Goal: Information Seeking & Learning: Check status

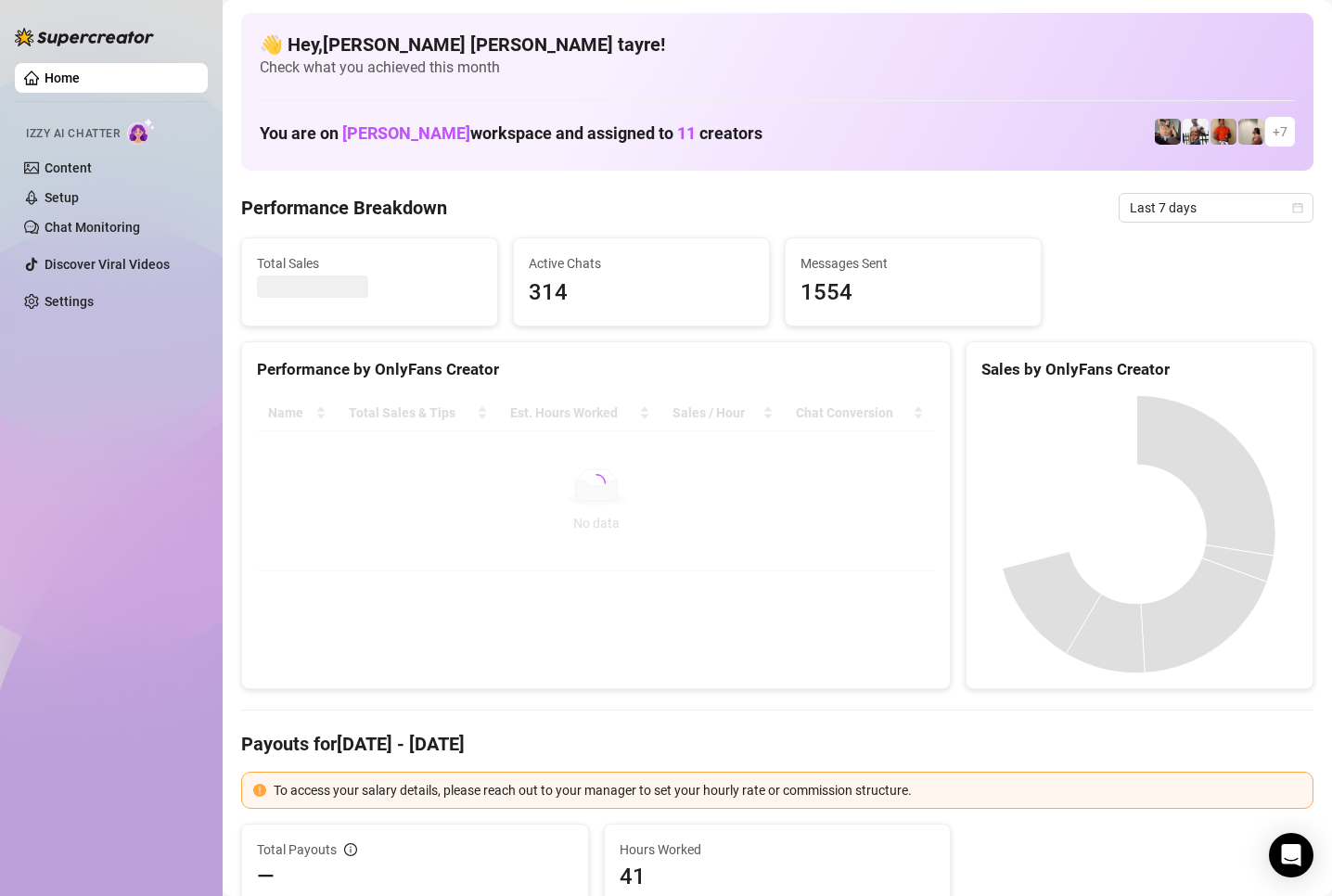
drag, startPoint x: 95, startPoint y: 579, endPoint x: 127, endPoint y: 575, distance: 32.2
click at [95, 579] on div "Home Izzy AI Chatter Content Setup Chat Monitoring Discover Viral Videos Settin…" at bounding box center [111, 440] width 193 height 879
click at [1161, 216] on span "Last 7 days" at bounding box center [1215, 208] width 172 height 28
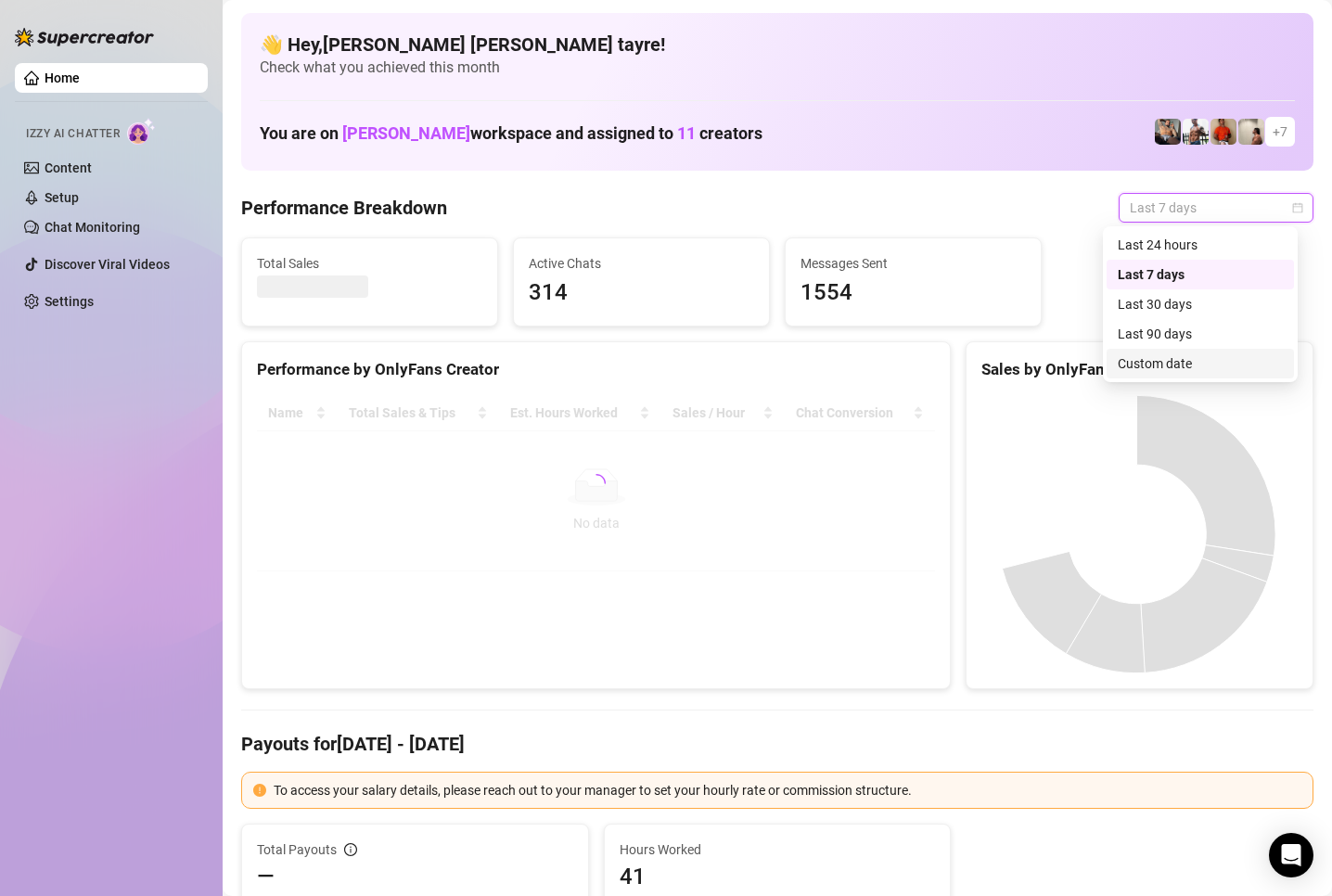
click at [1128, 360] on div "Custom date" at bounding box center [1199, 363] width 165 height 21
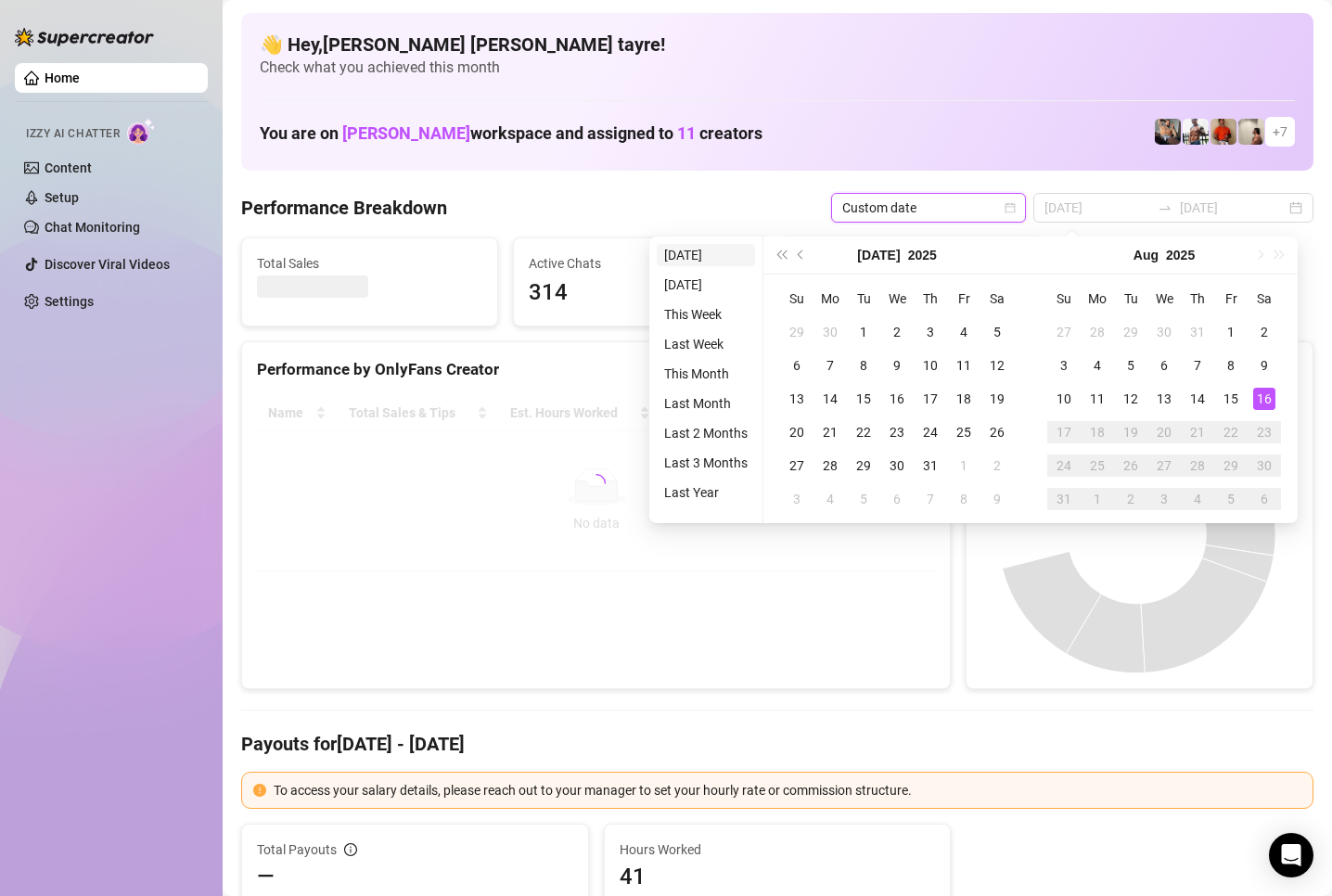
type input "2025-08-16"
click at [707, 264] on li "Today" at bounding box center [706, 255] width 98 height 23
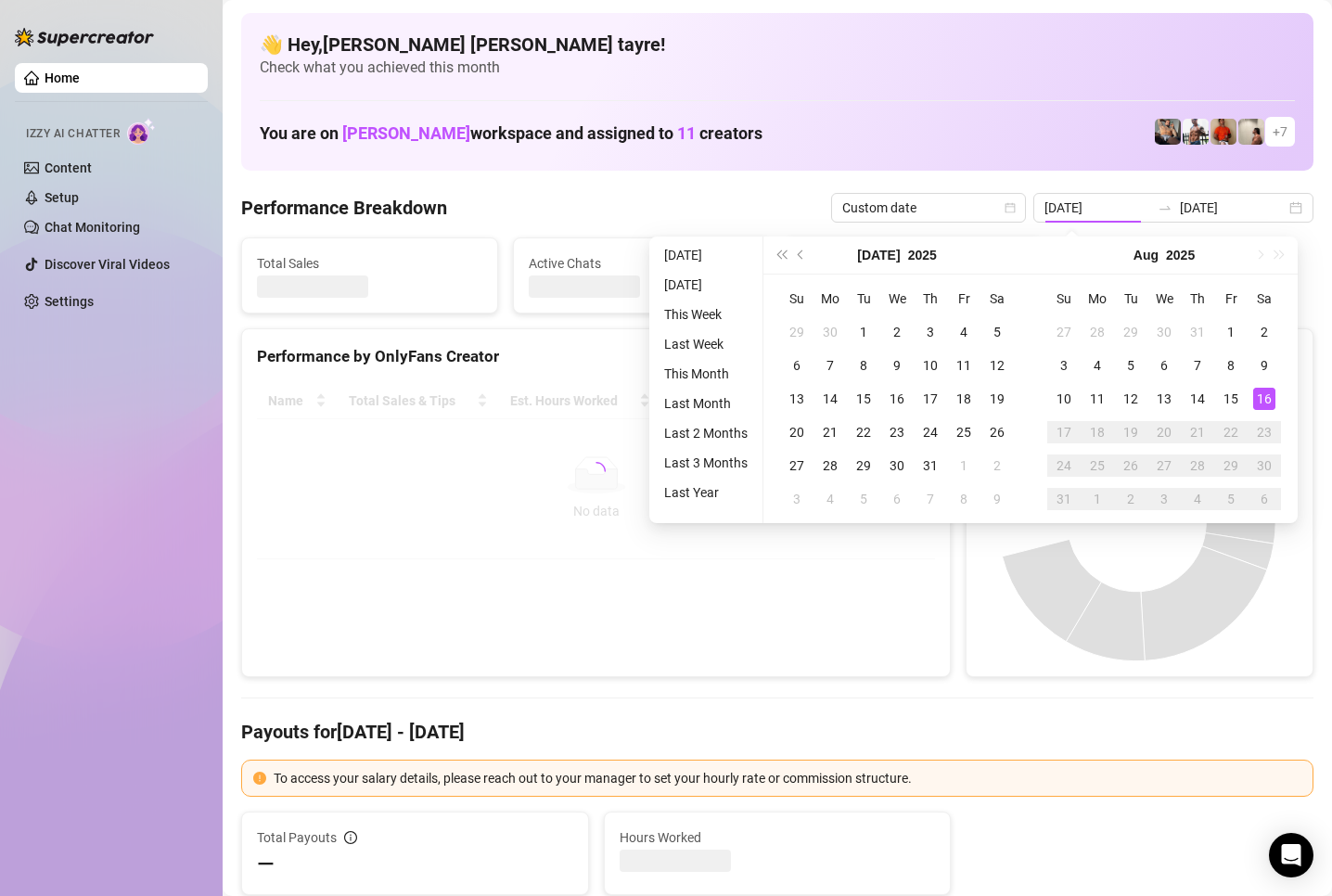
type input "2025-08-16"
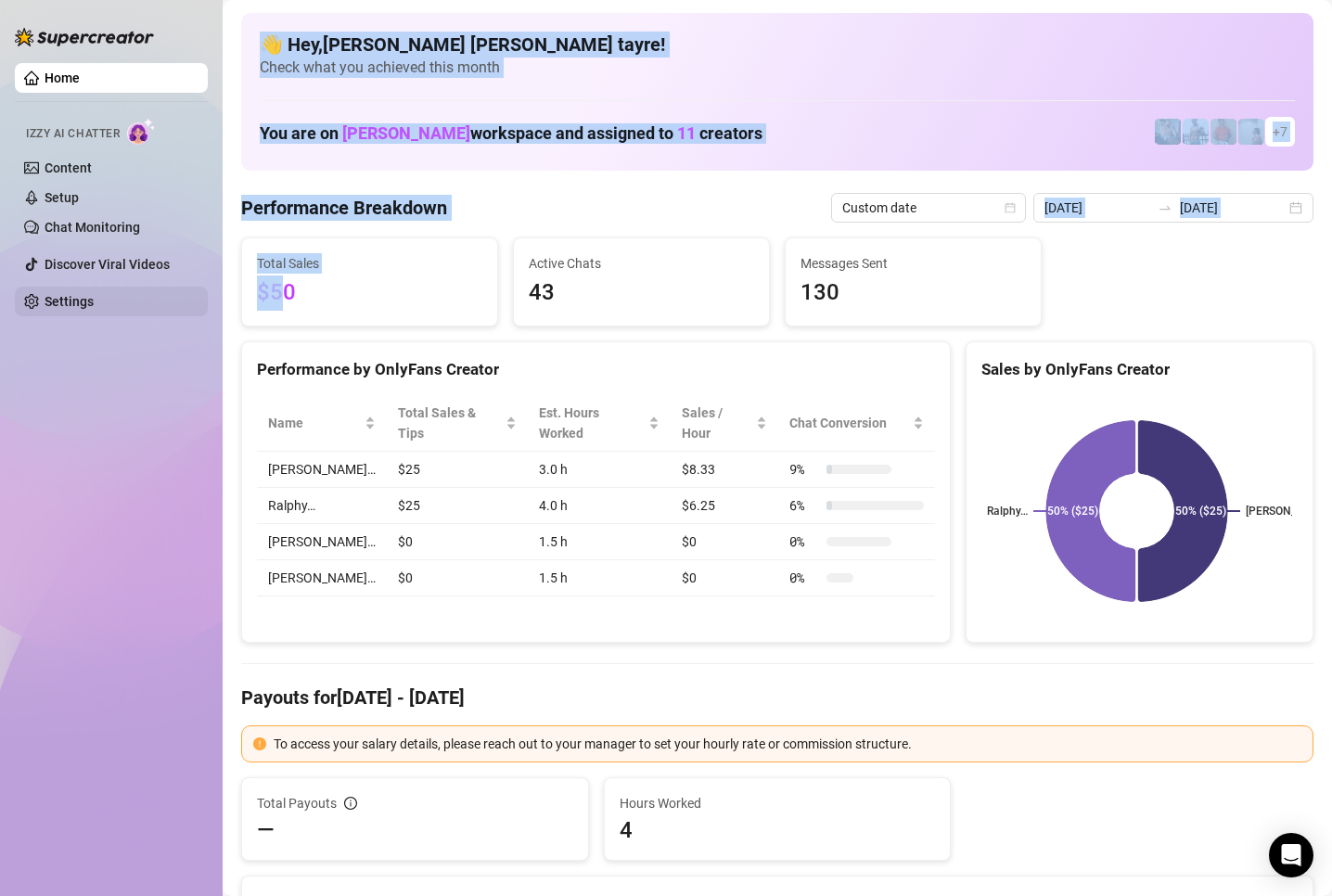
click at [191, 296] on div "Home Izzy AI Chatter Content Setup Chat Monitoring Discover Viral Videos Settin…" at bounding box center [666, 448] width 1332 height 896
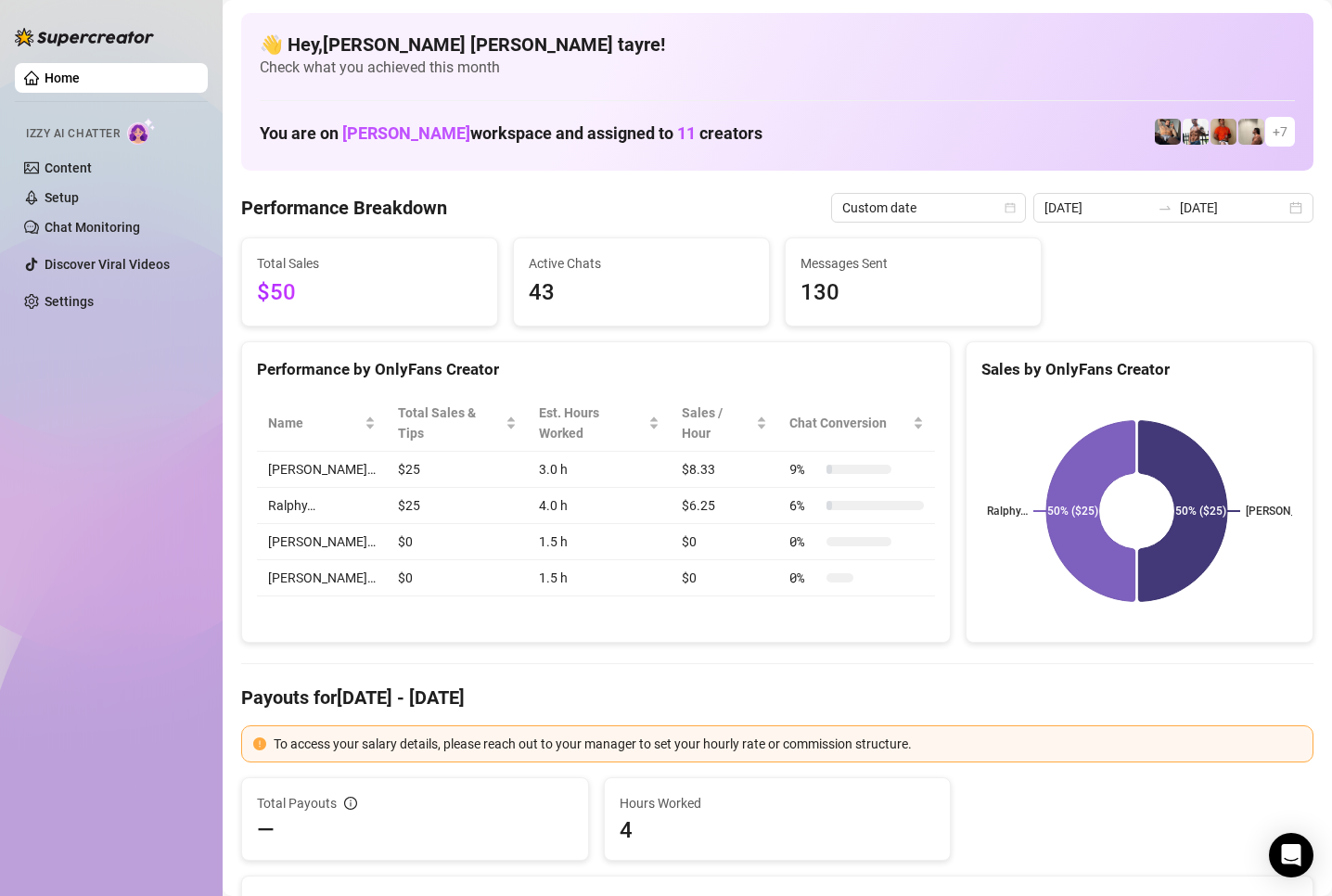
click at [306, 293] on span "$50" at bounding box center [369, 293] width 225 height 35
drag, startPoint x: 320, startPoint y: 290, endPoint x: 252, endPoint y: 296, distance: 68.3
click at [252, 296] on div "Total Sales $50" at bounding box center [369, 281] width 255 height 88
click at [303, 289] on span "$50" at bounding box center [369, 293] width 225 height 35
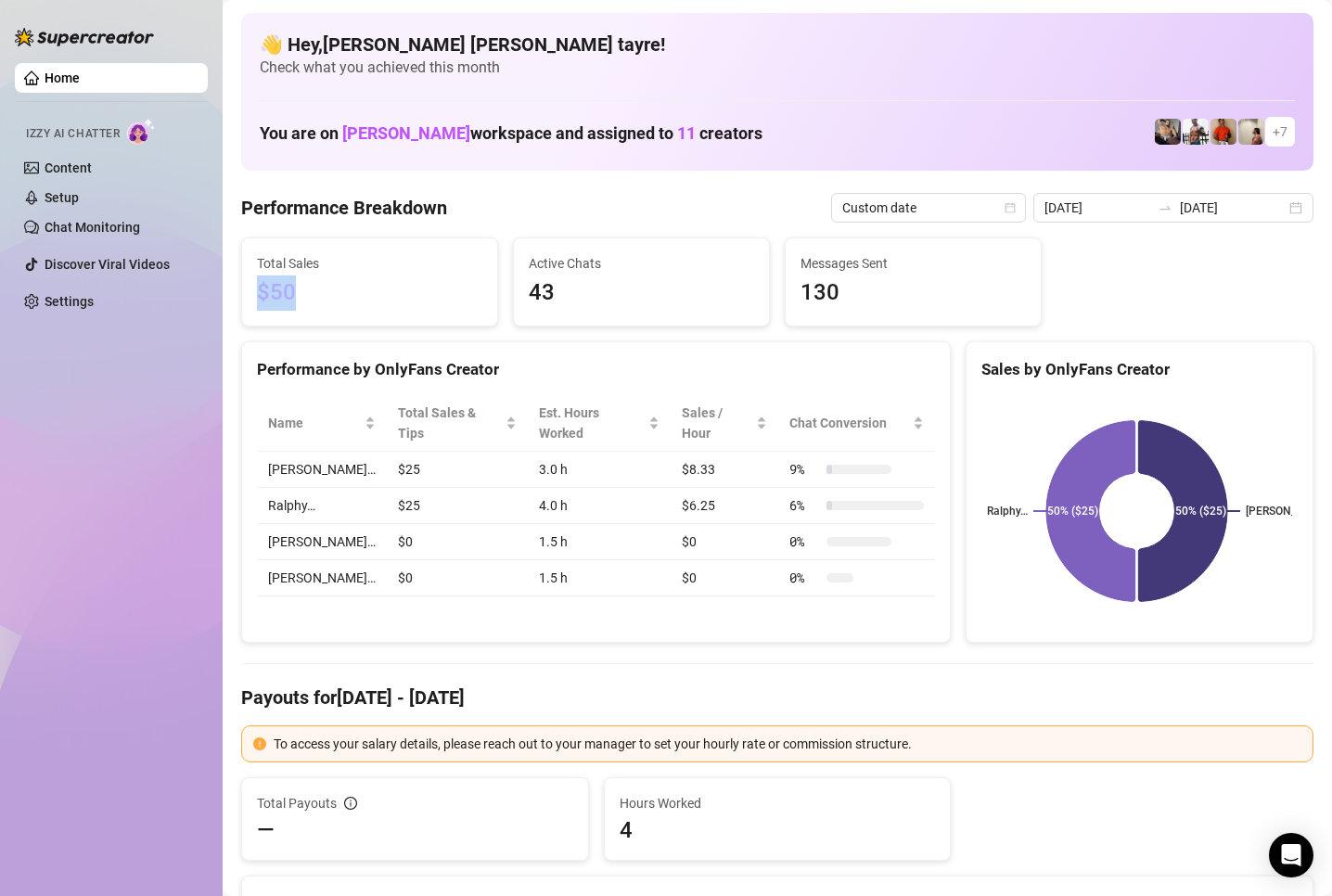
drag, startPoint x: 318, startPoint y: 289, endPoint x: 258, endPoint y: 289, distance: 60.0
click at [258, 289] on span "$50" at bounding box center [369, 293] width 225 height 35
click at [323, 289] on span "$50" at bounding box center [369, 293] width 225 height 35
drag, startPoint x: 376, startPoint y: 300, endPoint x: 256, endPoint y: 300, distance: 120.0
click at [256, 300] on div "Total Sales $50" at bounding box center [369, 281] width 255 height 88
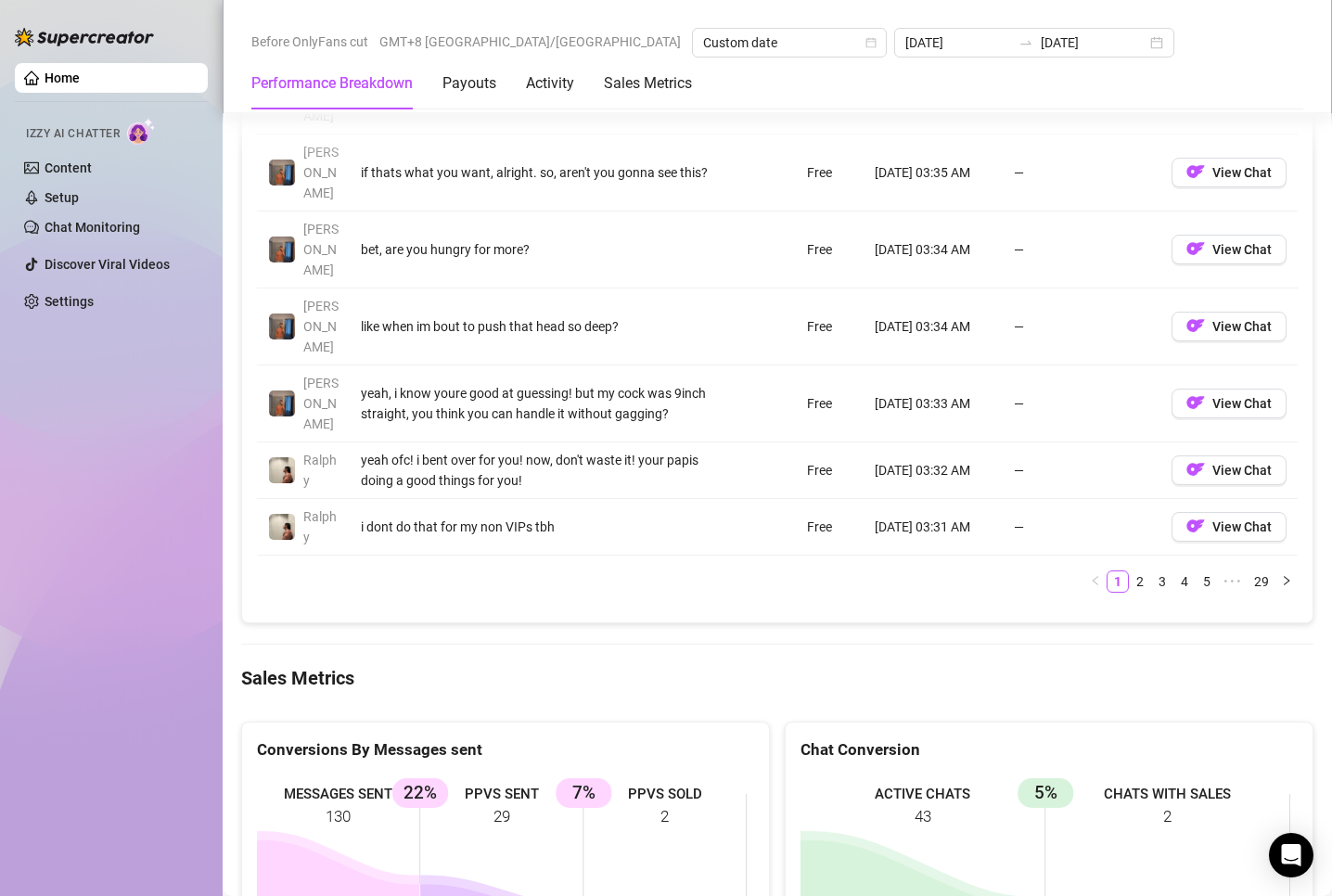
scroll to position [2318, 0]
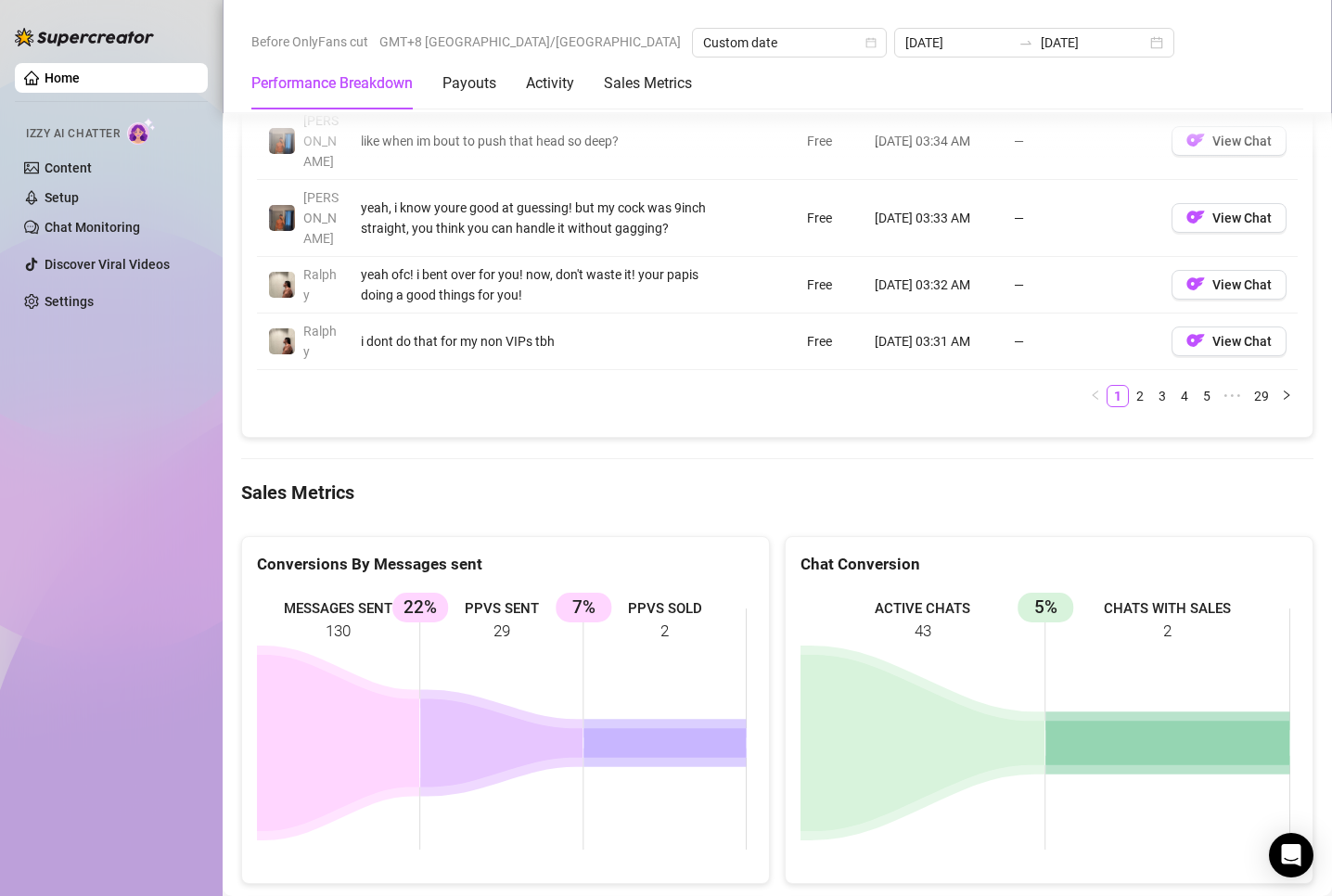
drag, startPoint x: 692, startPoint y: 547, endPoint x: 482, endPoint y: 537, distance: 210.2
click at [470, 590] on rect at bounding box center [502, 729] width 489 height 279
drag, startPoint x: 664, startPoint y: 526, endPoint x: 586, endPoint y: 527, distance: 78.0
click at [586, 590] on rect at bounding box center [502, 729] width 489 height 279
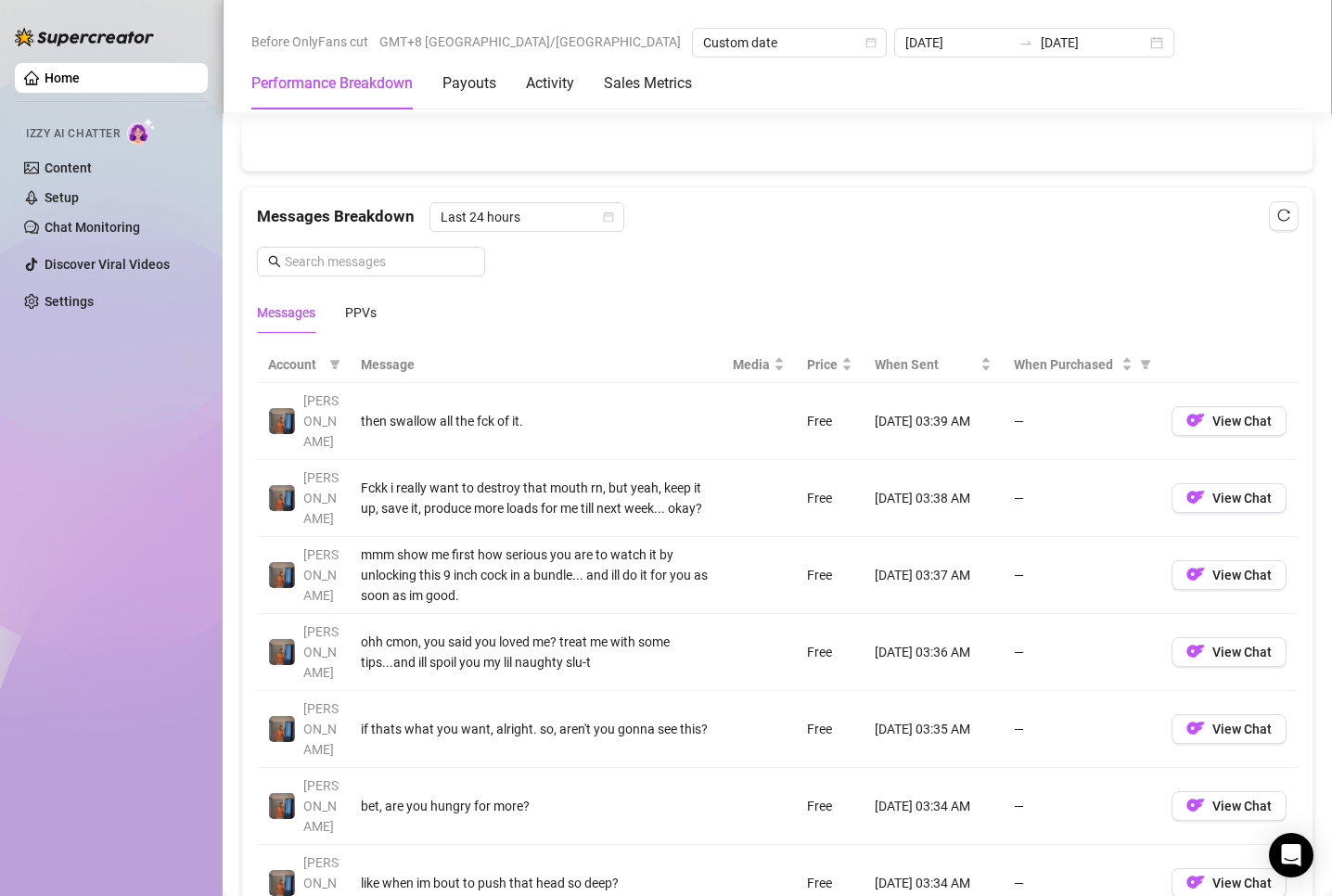
scroll to position [1391, 0]
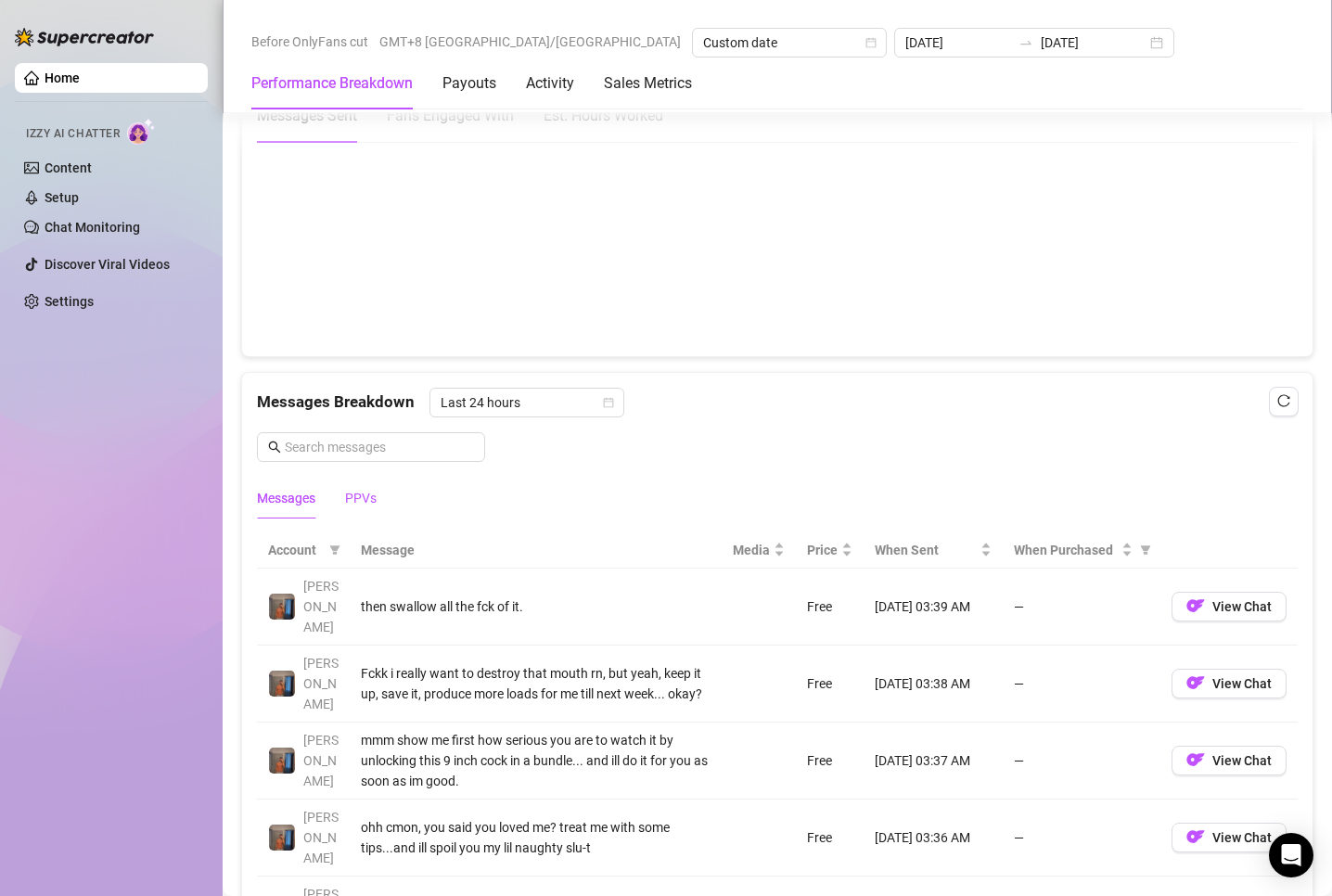
click at [360, 495] on div "PPVs" at bounding box center [361, 498] width 32 height 21
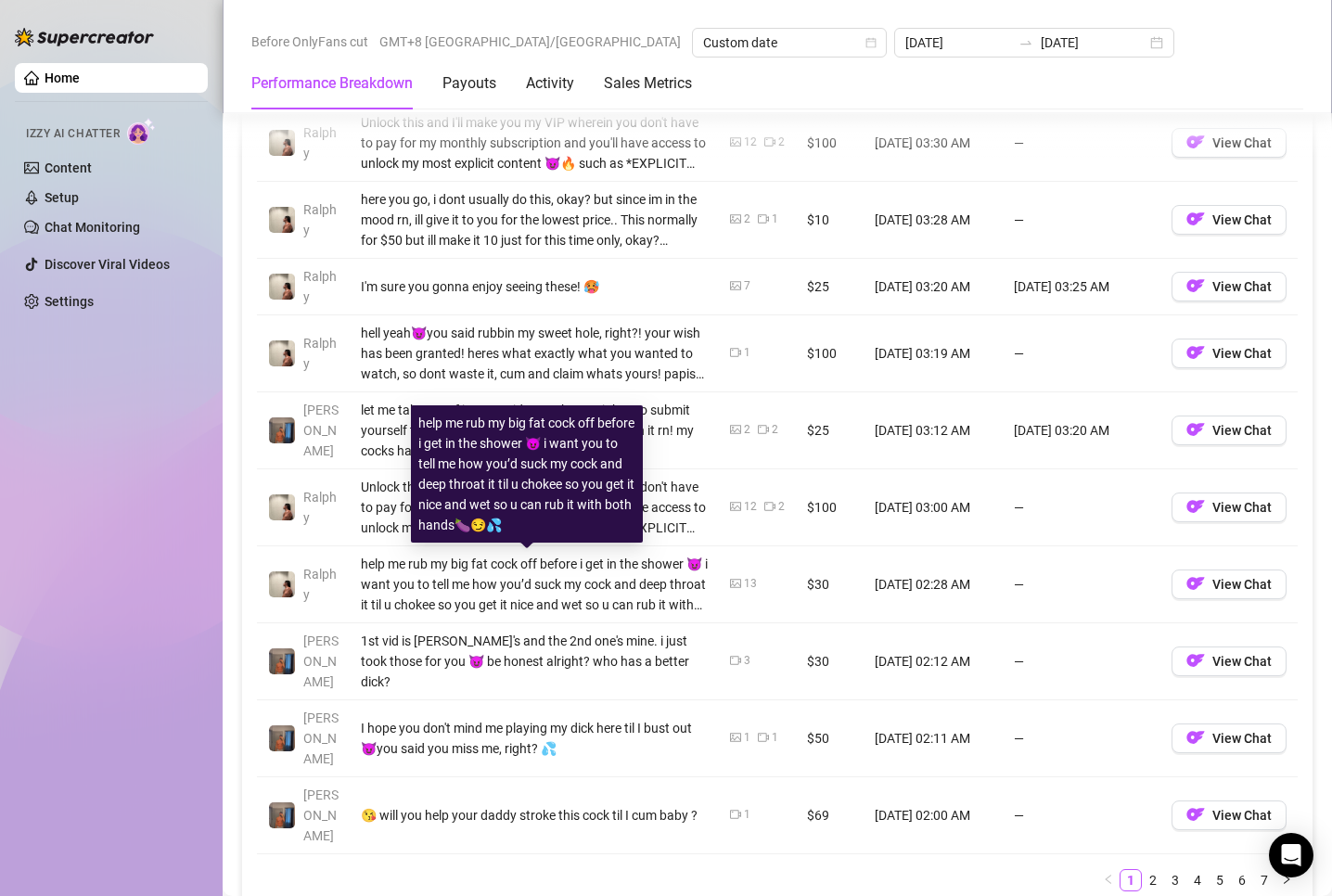
scroll to position [1947, 0]
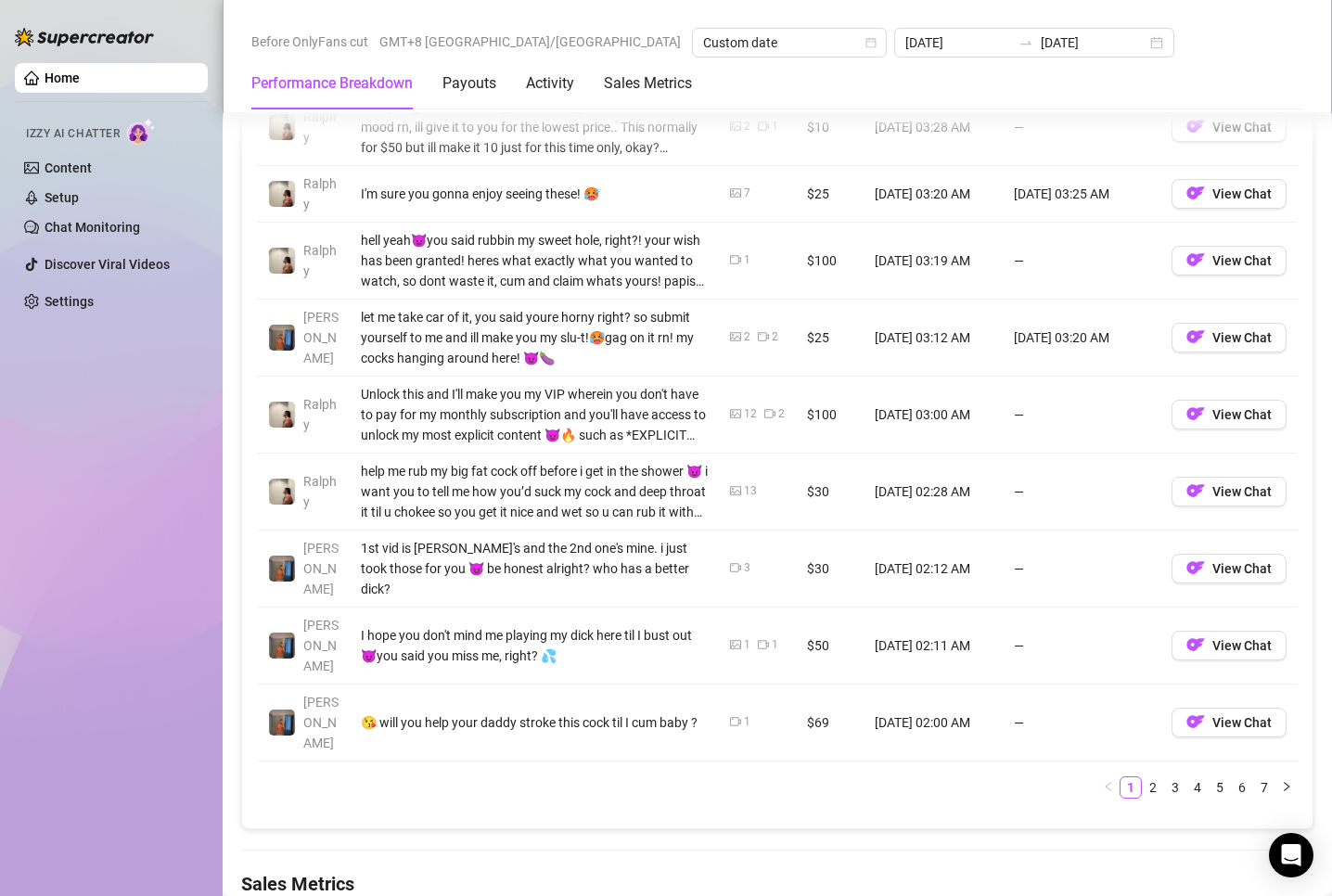
click at [1143, 777] on link "2" at bounding box center [1153, 788] width 21 height 21
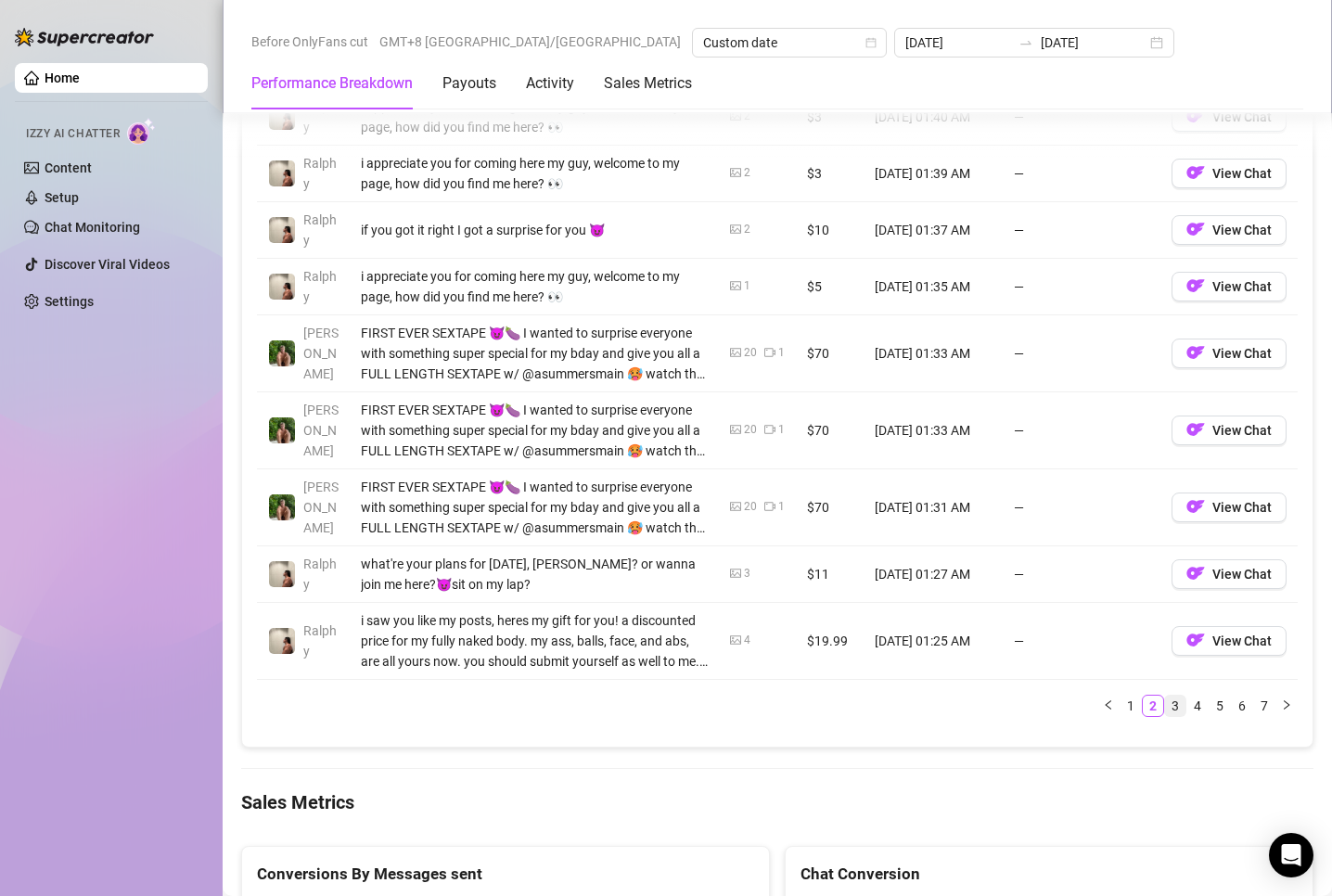
click at [1165, 710] on link "3" at bounding box center [1176, 706] width 21 height 21
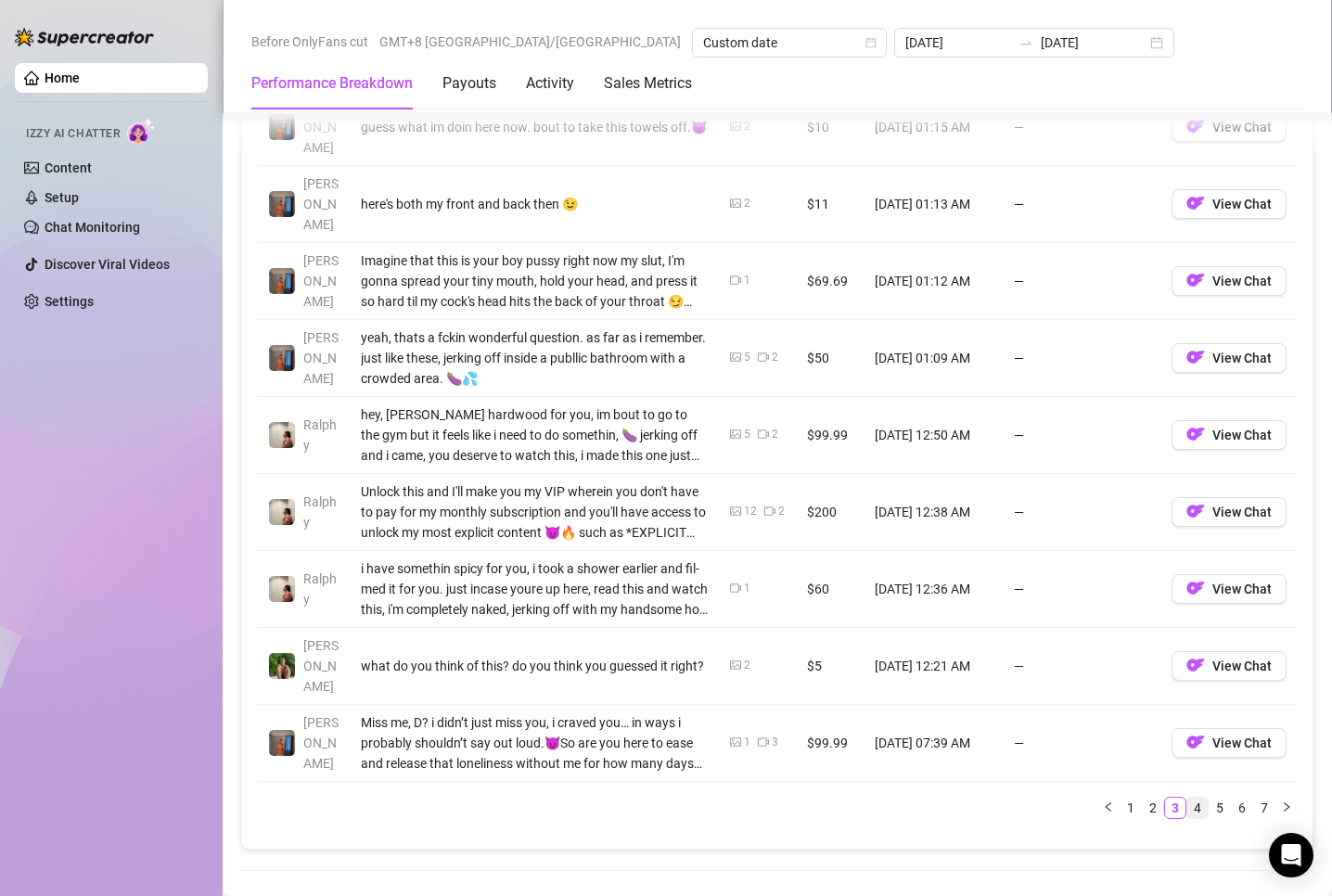
click at [1187, 797] on link "4" at bounding box center [1197, 808] width 21 height 21
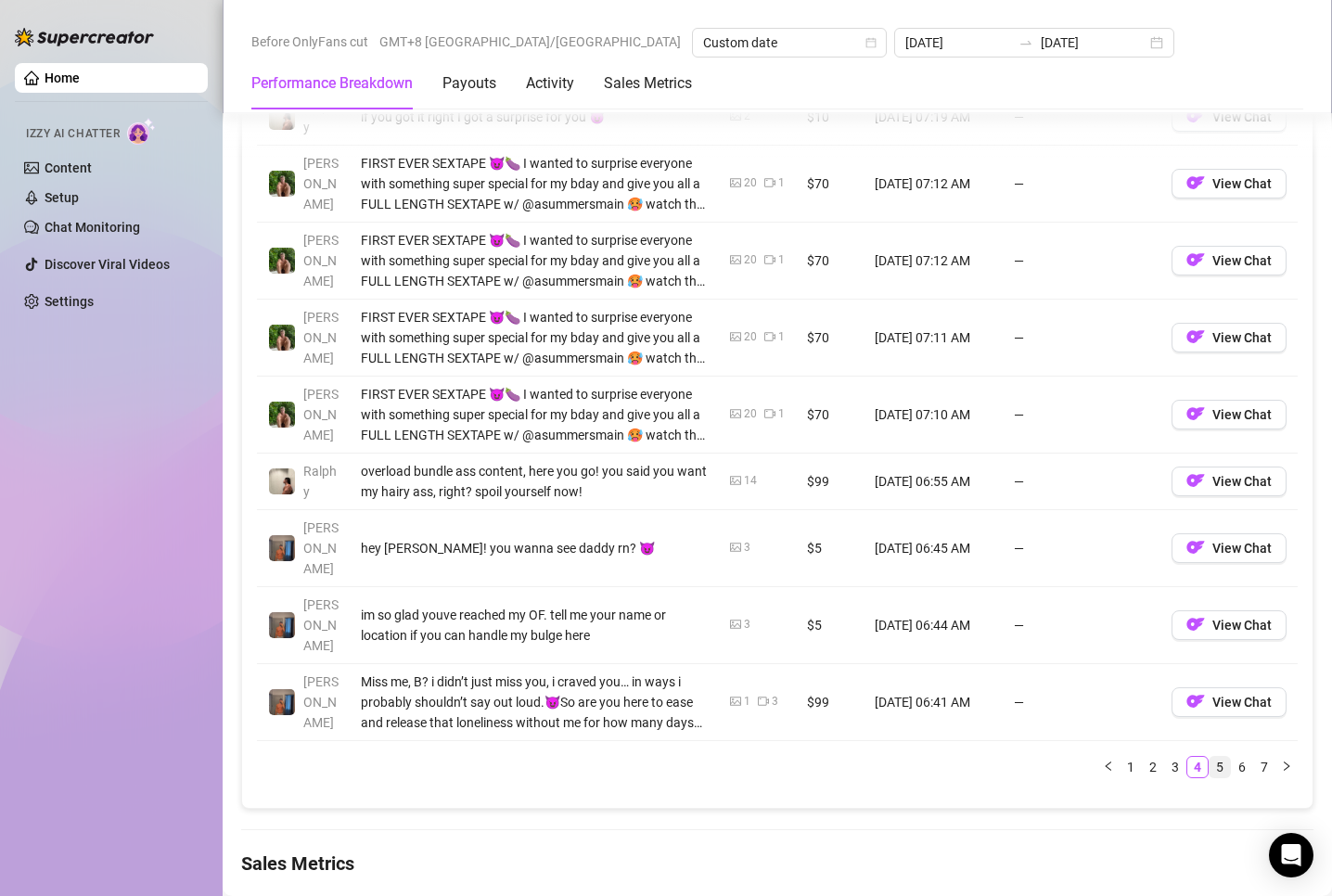
click at [1210, 757] on link "5" at bounding box center [1220, 767] width 21 height 21
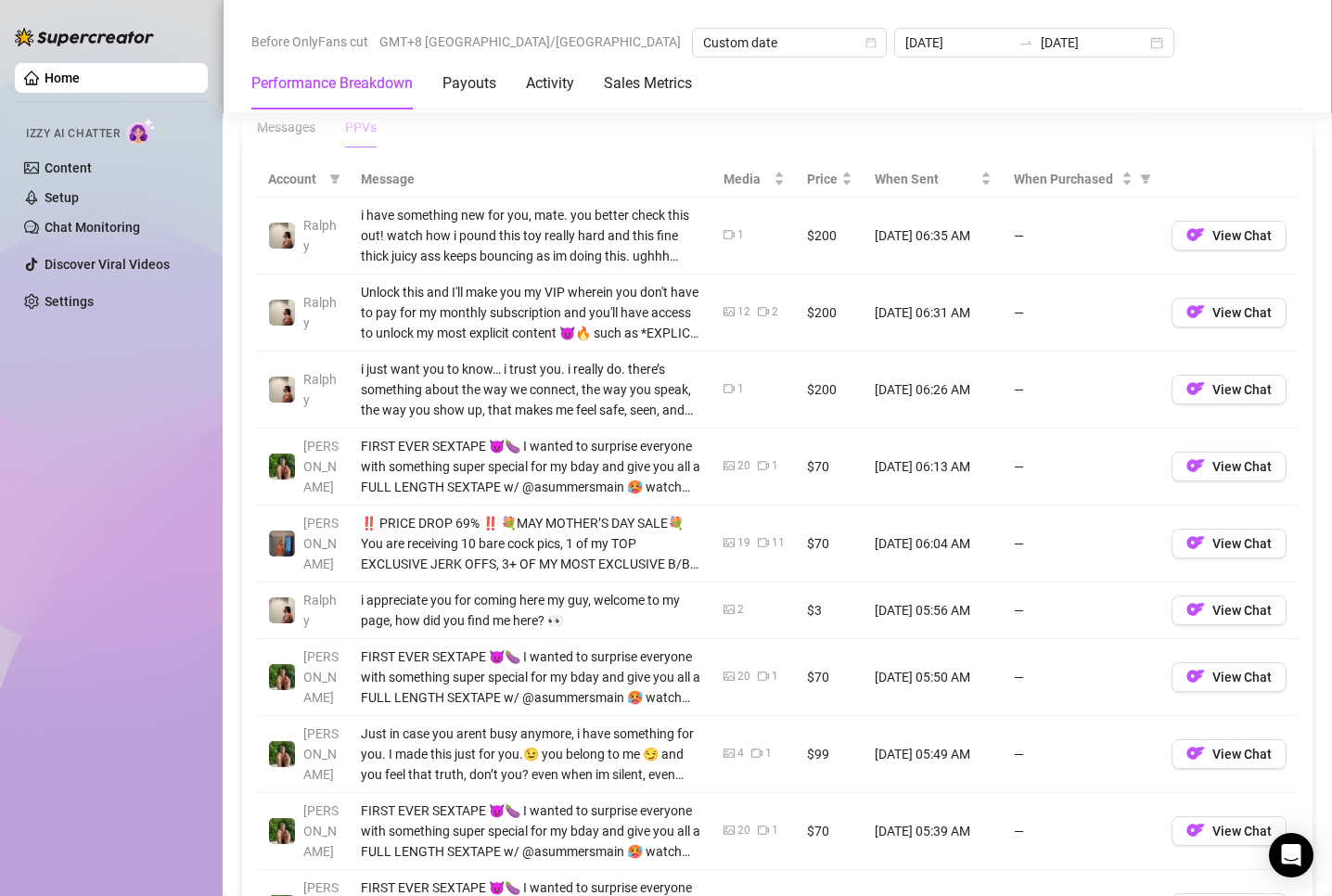
scroll to position [2040, 0]
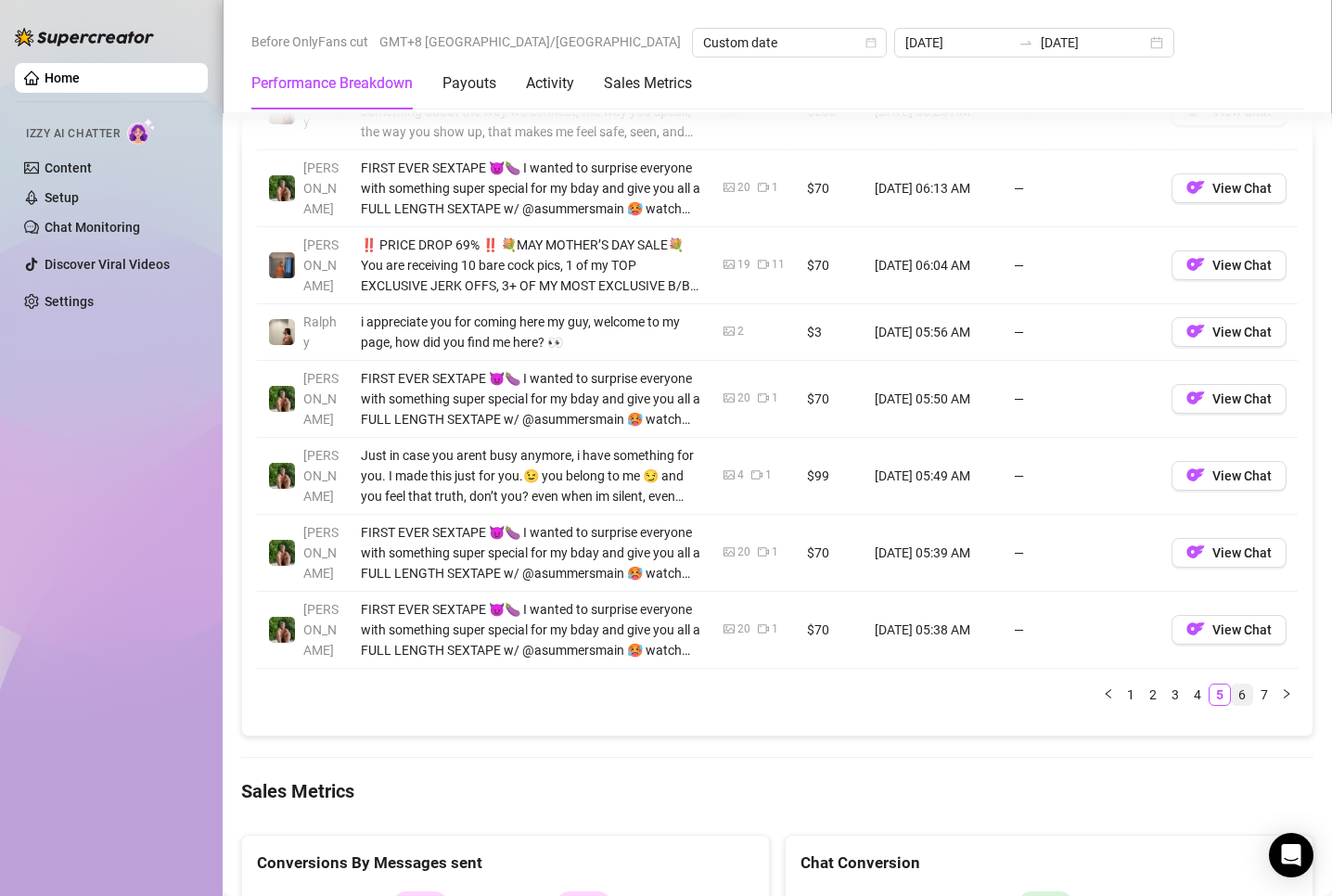
click at [1232, 699] on link "6" at bounding box center [1243, 695] width 21 height 21
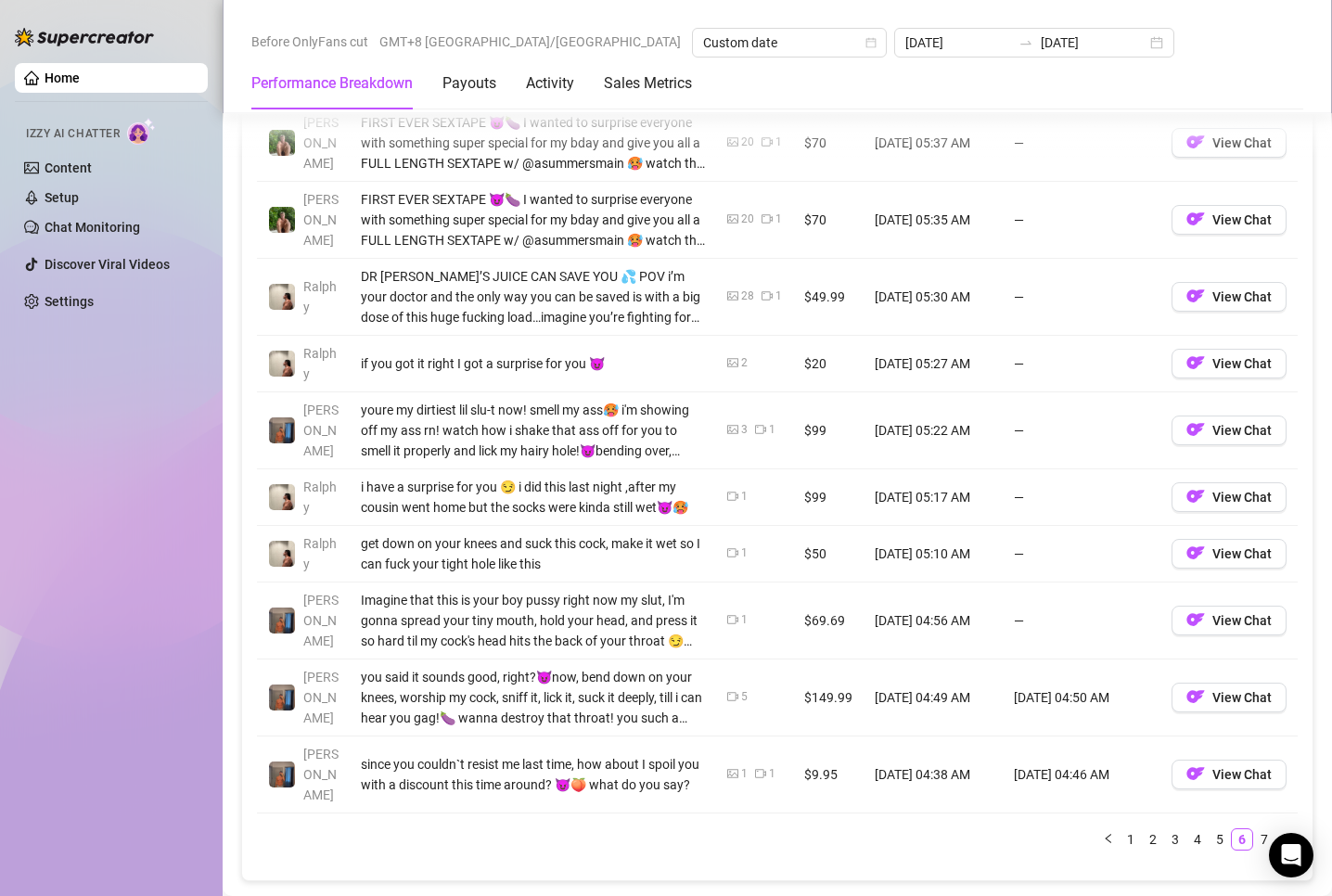
scroll to position [1947, 0]
